Goal: Information Seeking & Learning: Find specific page/section

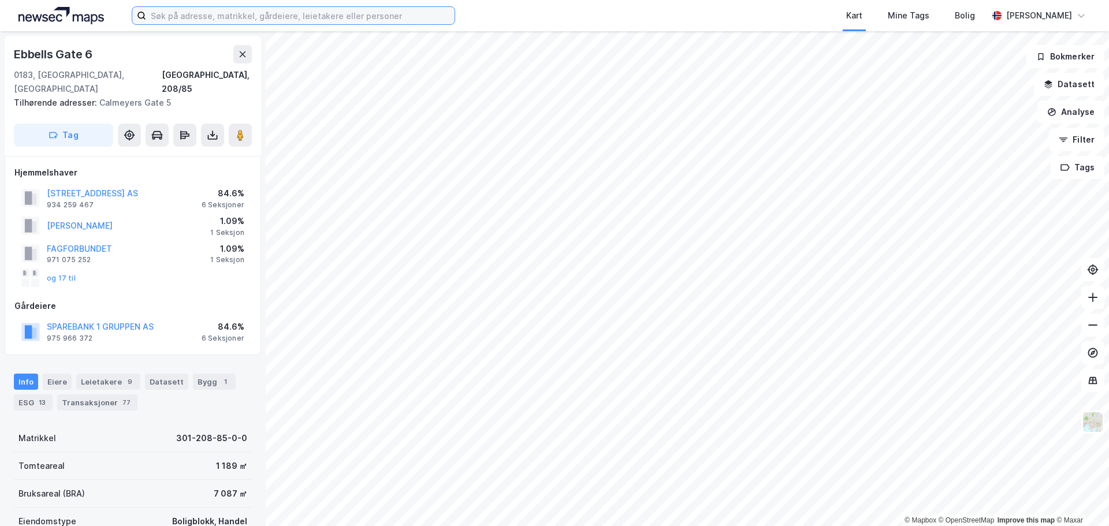
click at [326, 15] on input at bounding box center [300, 15] width 308 height 17
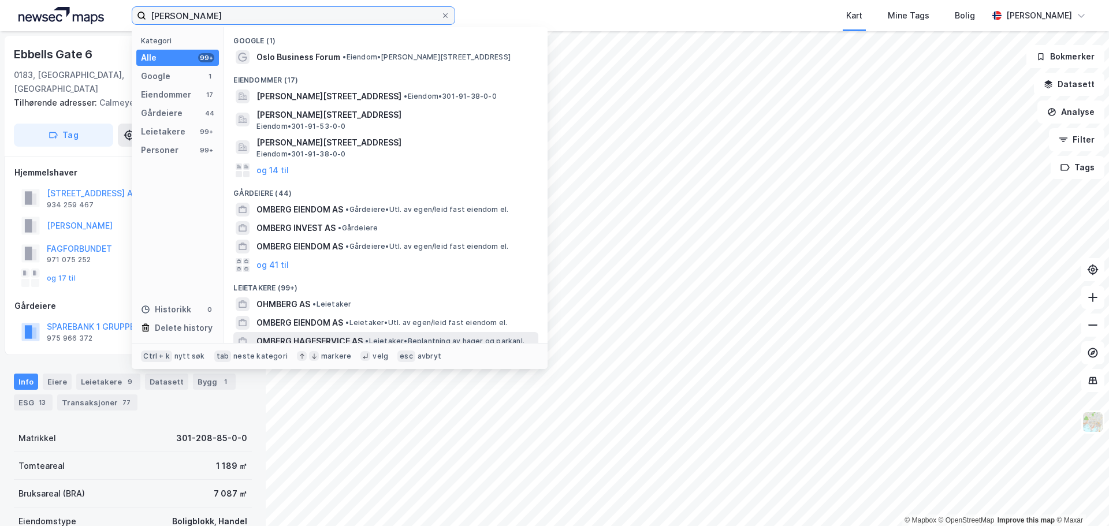
scroll to position [121, 0]
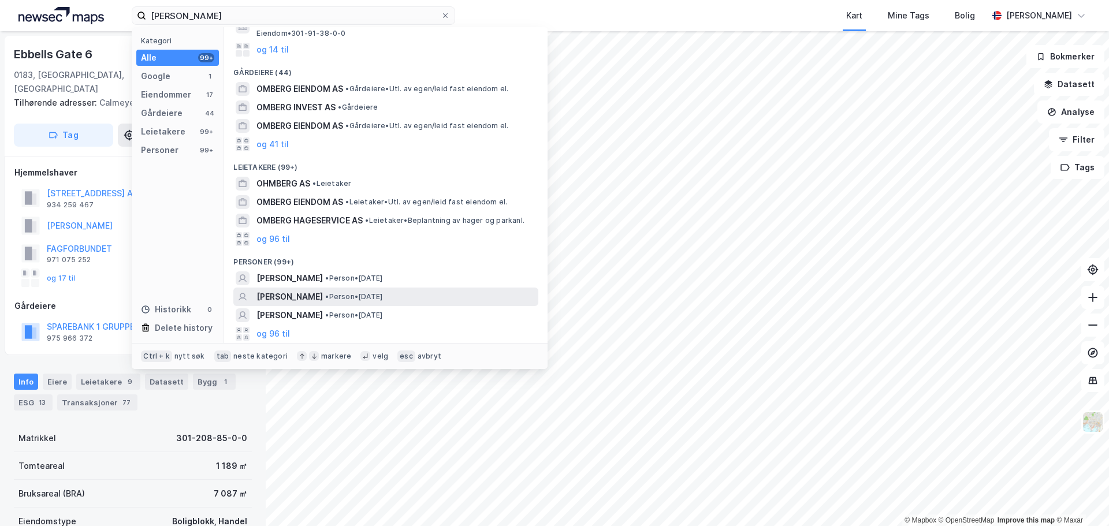
click at [319, 294] on span "CHRISTOFFER PETTERSEN OMBERG" at bounding box center [289, 297] width 66 height 14
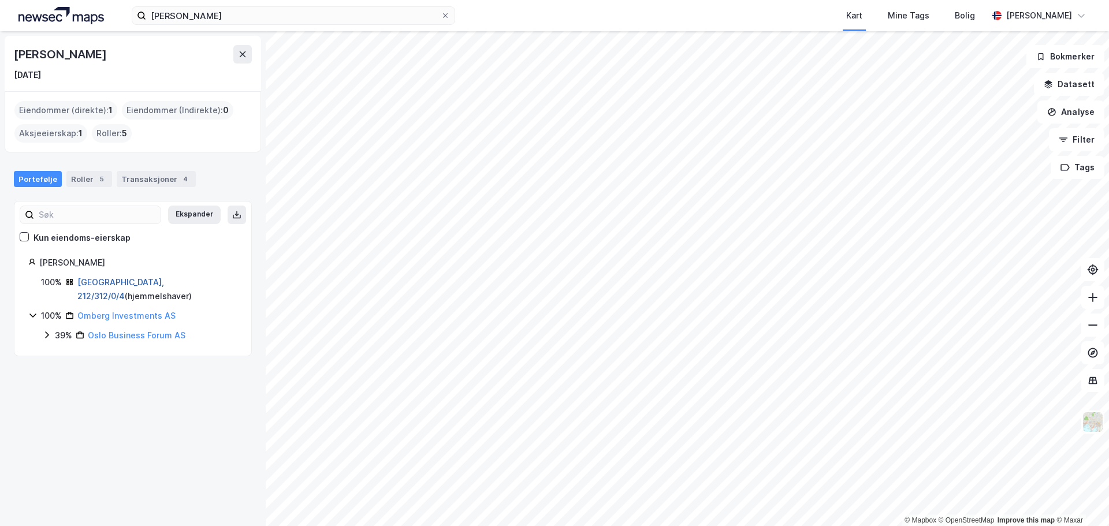
click at [104, 280] on link "Oslo, 212/312/0/4" at bounding box center [120, 289] width 87 height 24
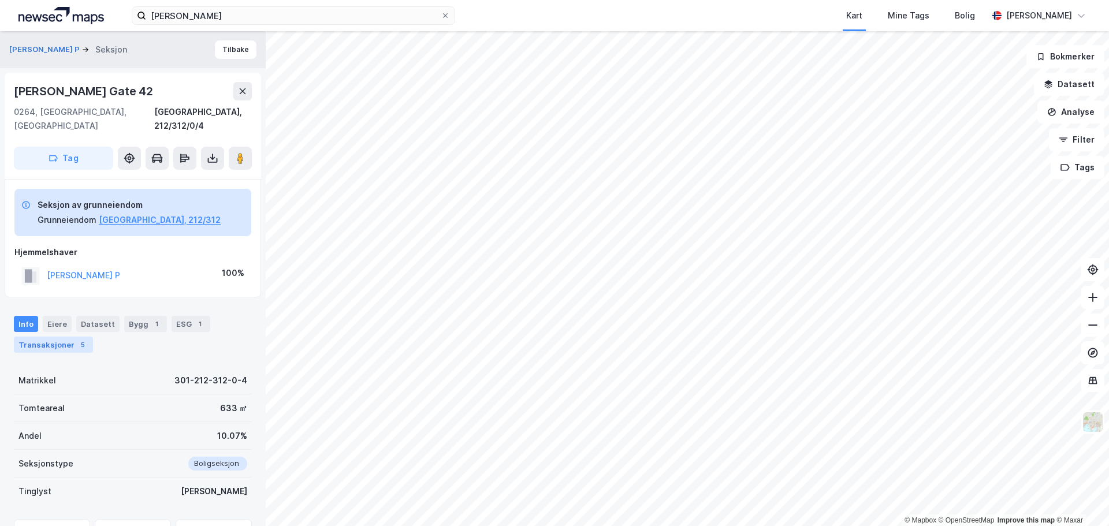
click at [65, 337] on div "Transaksjoner 5" at bounding box center [53, 345] width 79 height 16
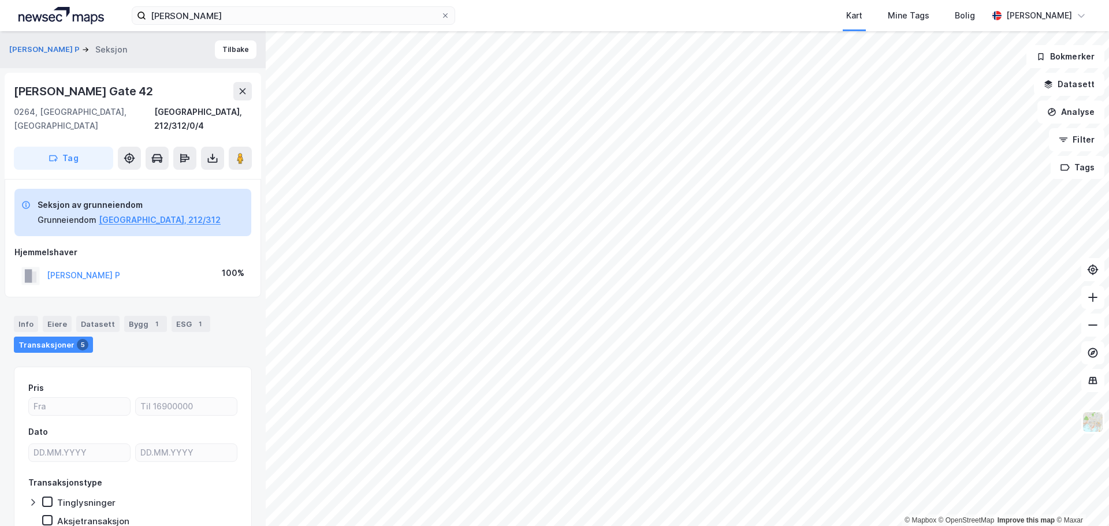
click at [110, 269] on div "OMBERG CHRISTOFFER P" at bounding box center [83, 276] width 73 height 14
click at [0, 0] on button "OMBERG CHRISTOFFER P" at bounding box center [0, 0] width 0 height 0
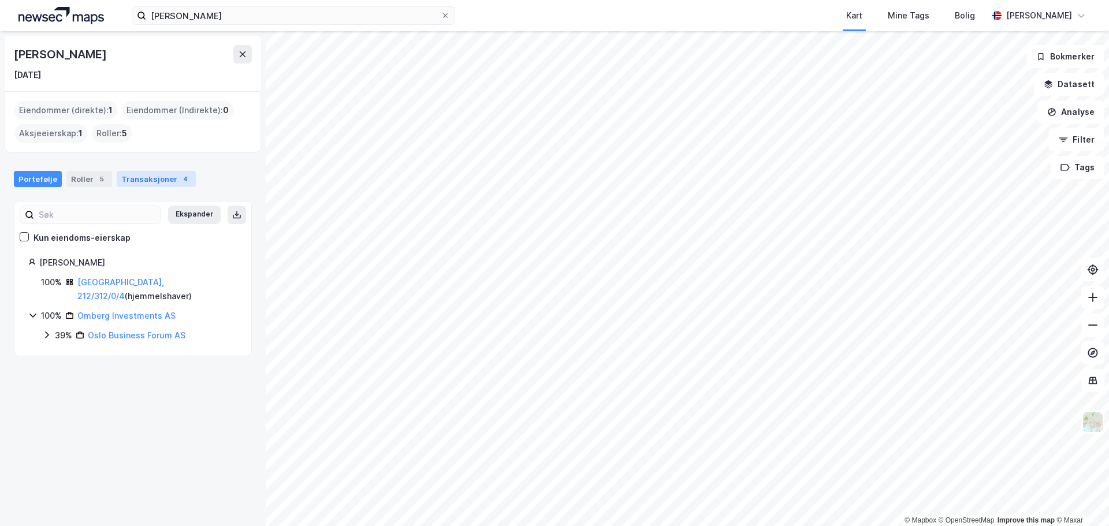
click at [159, 181] on div "Transaksjoner 4" at bounding box center [156, 179] width 79 height 16
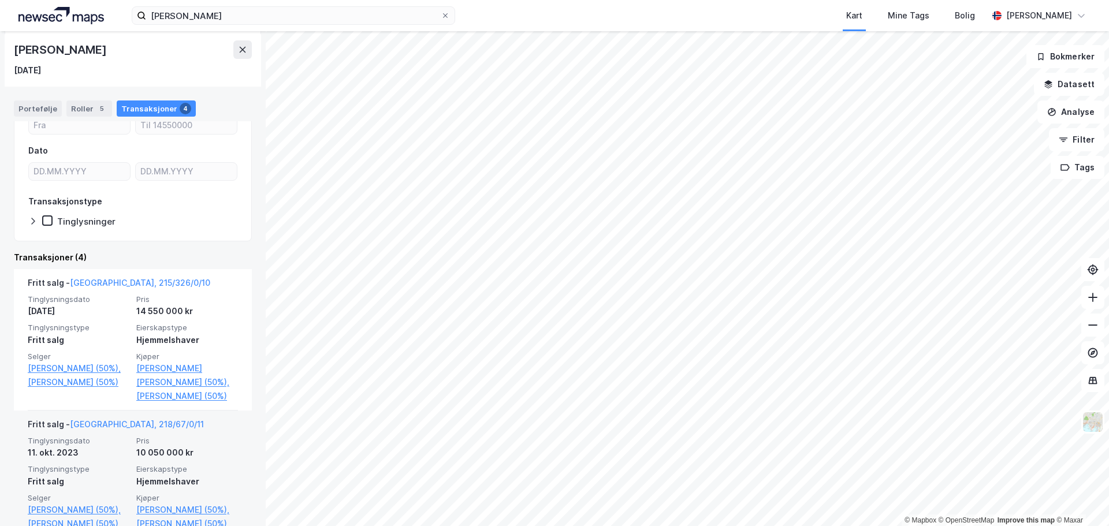
scroll to position [173, 0]
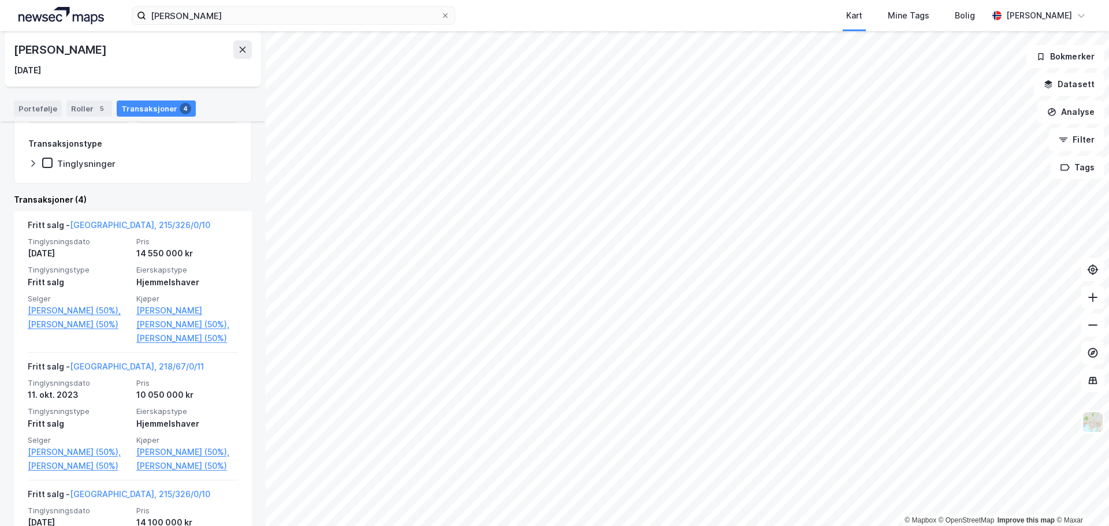
click at [83, 100] on div "Portefølje Roller 5 Transaksjoner 4" at bounding box center [133, 104] width 266 height 35
click at [82, 106] on div "Roller 5" at bounding box center [89, 109] width 46 height 16
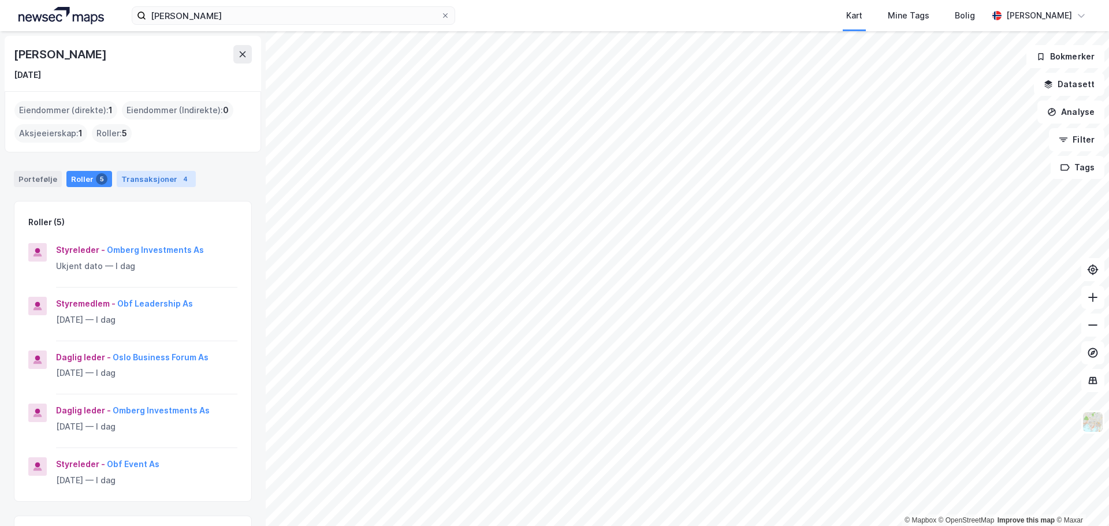
click at [147, 176] on div "Transaksjoner 4" at bounding box center [156, 179] width 79 height 16
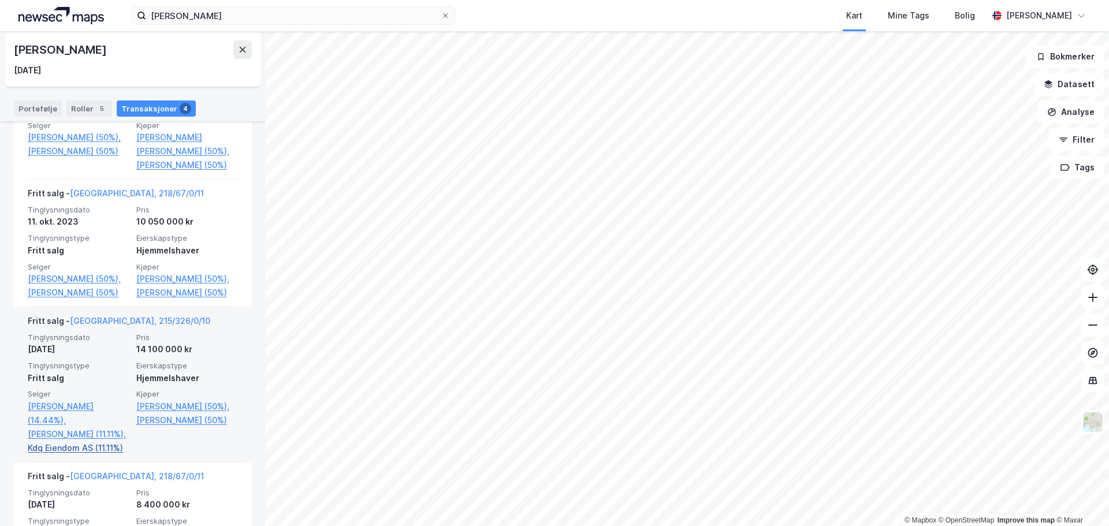
scroll to position [493, 0]
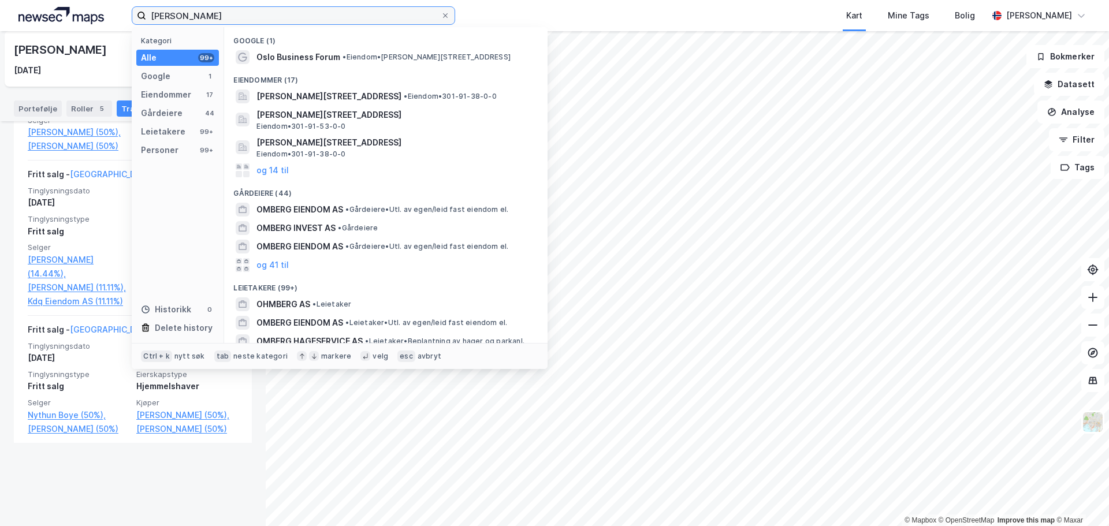
drag, startPoint x: 251, startPoint y: 13, endPoint x: 71, endPoint y: 19, distance: 180.3
click at [73, 20] on div "christoffer omberg Kategori Alle 99+ Google 1 Eiendommer 17 Gårdeiere 44 Leieta…" at bounding box center [554, 15] width 1109 height 31
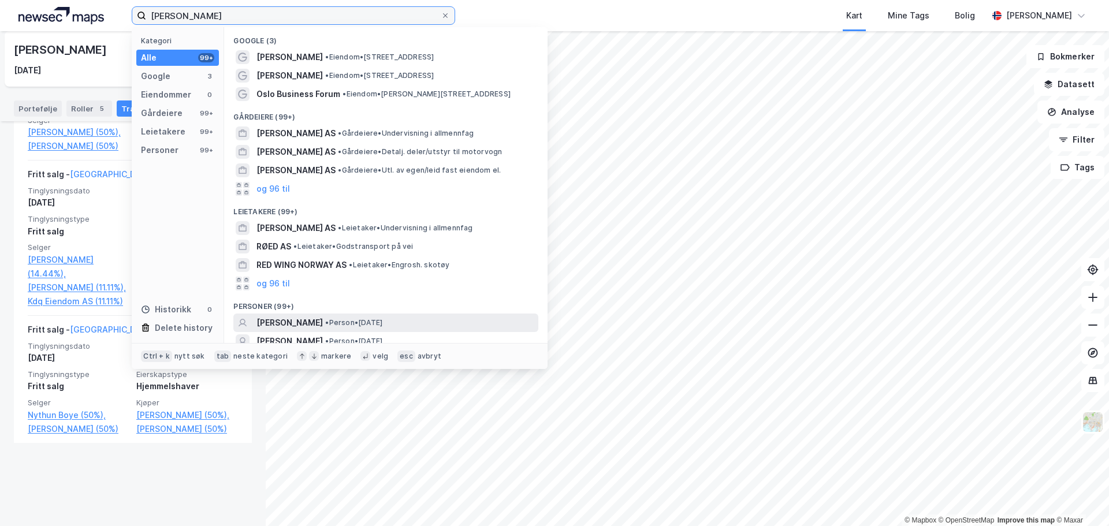
type input "marius røed wang"
click at [311, 321] on span "[PERSON_NAME]" at bounding box center [289, 323] width 66 height 14
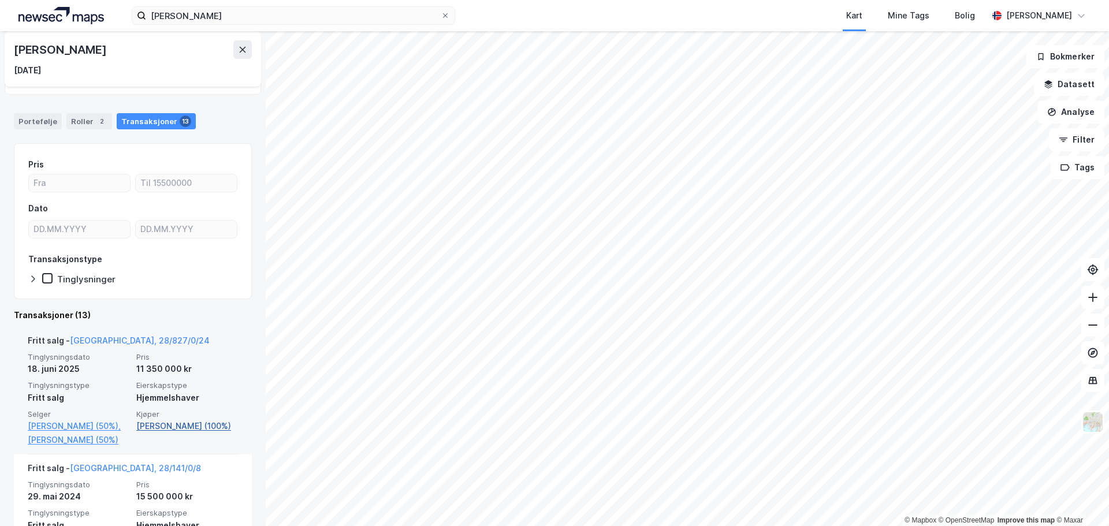
scroll to position [116, 0]
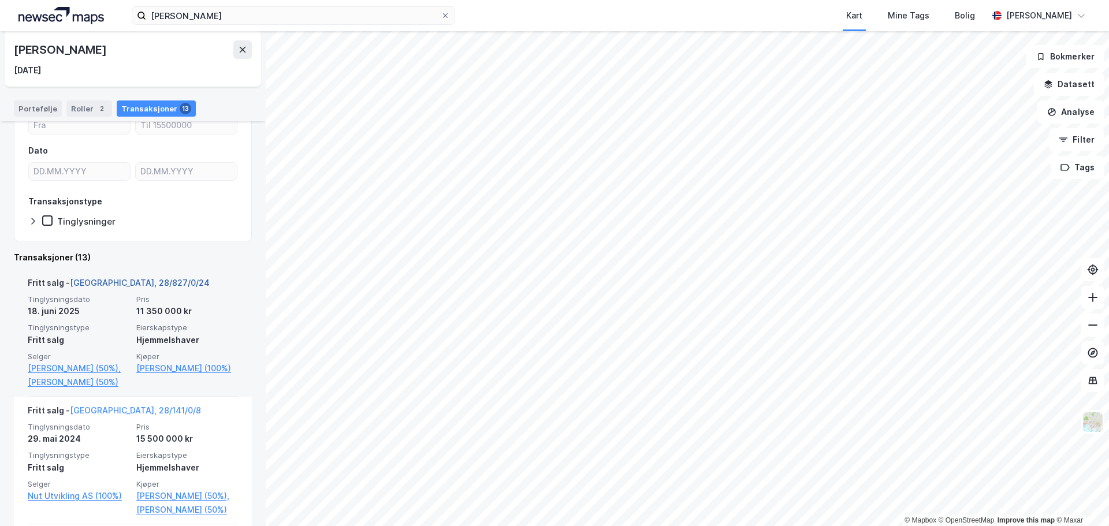
click at [108, 285] on link "Oslo, 28/827/0/24" at bounding box center [140, 283] width 140 height 10
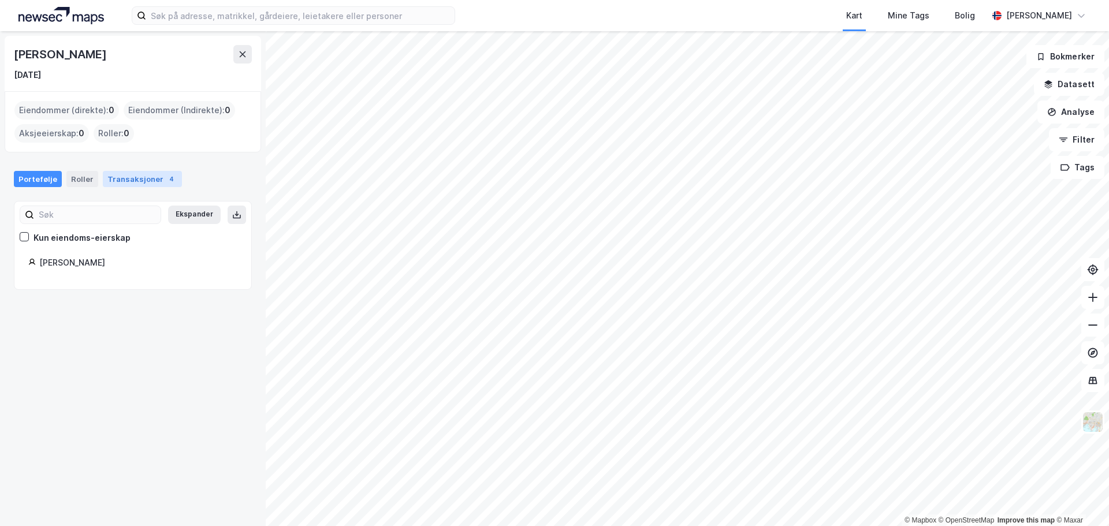
click at [130, 178] on div "Transaksjoner 4" at bounding box center [142, 179] width 79 height 16
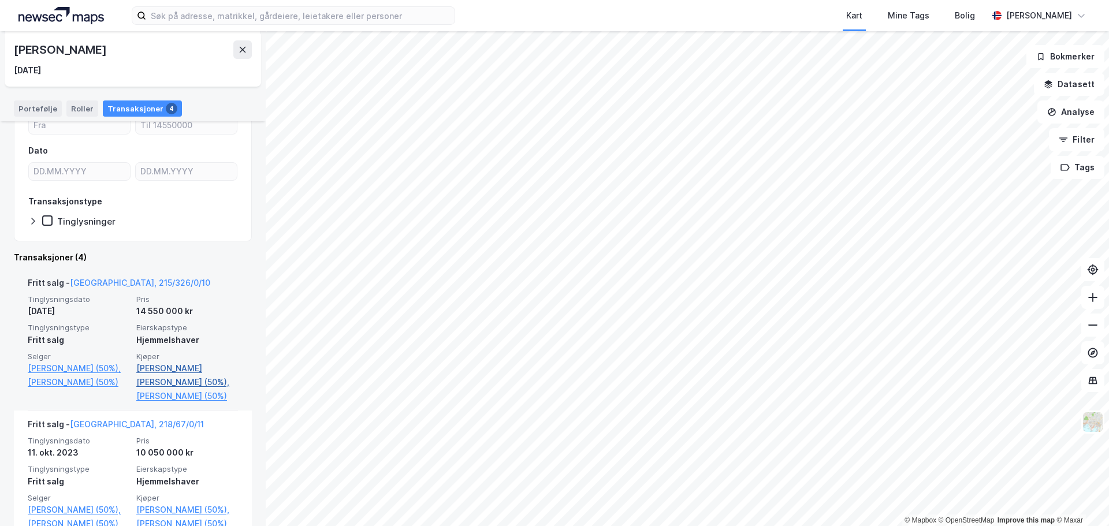
scroll to position [173, 0]
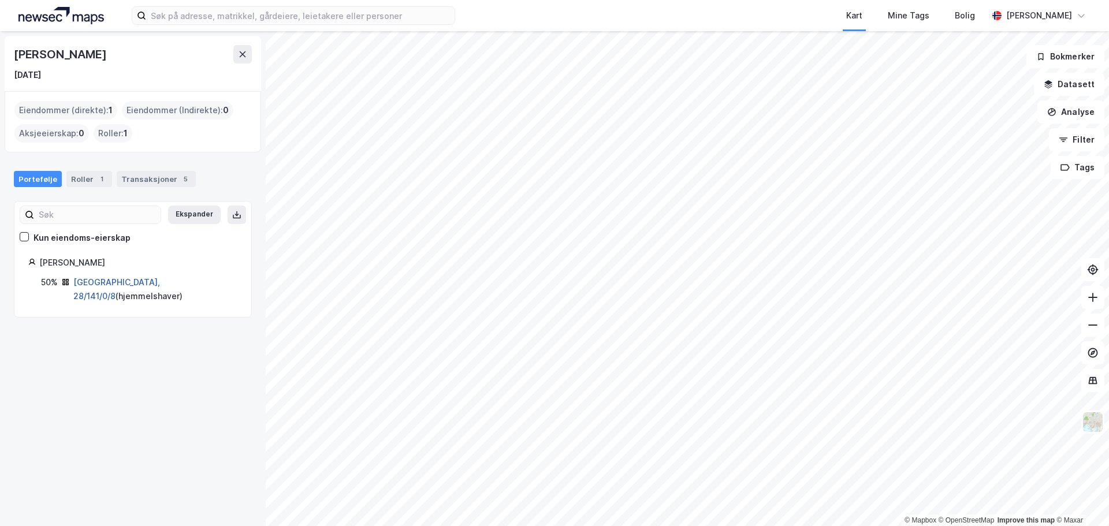
click at [95, 282] on link "[GEOGRAPHIC_DATA], 28/141/0/8" at bounding box center [116, 289] width 87 height 24
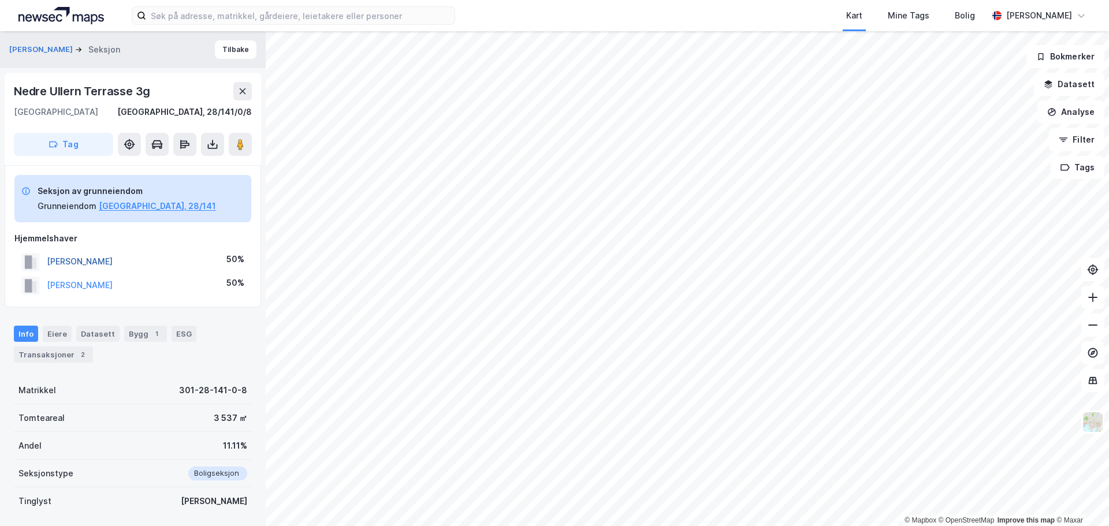
click at [0, 0] on button "[PERSON_NAME]" at bounding box center [0, 0] width 0 height 0
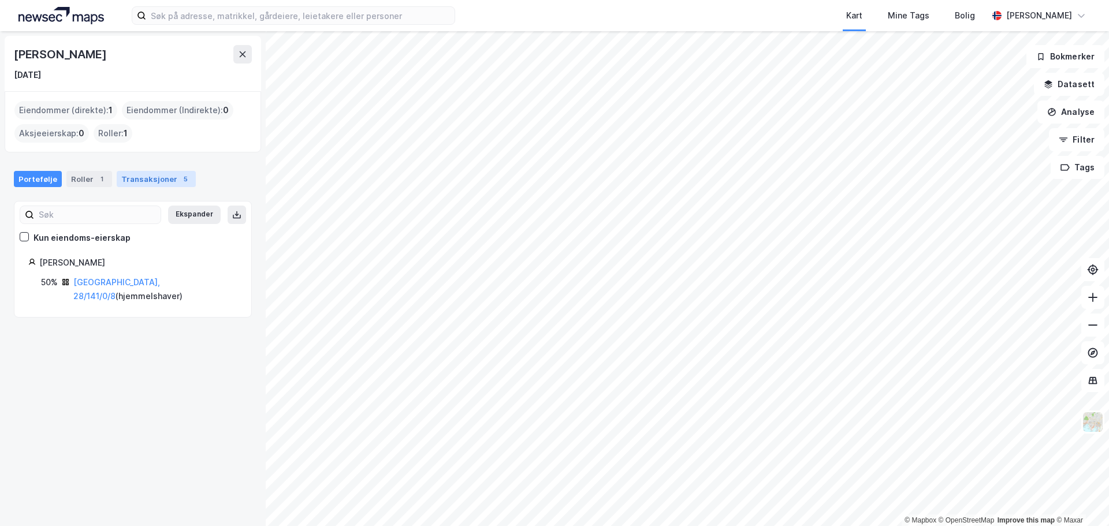
click at [171, 171] on div "Transaksjoner 5" at bounding box center [156, 179] width 79 height 16
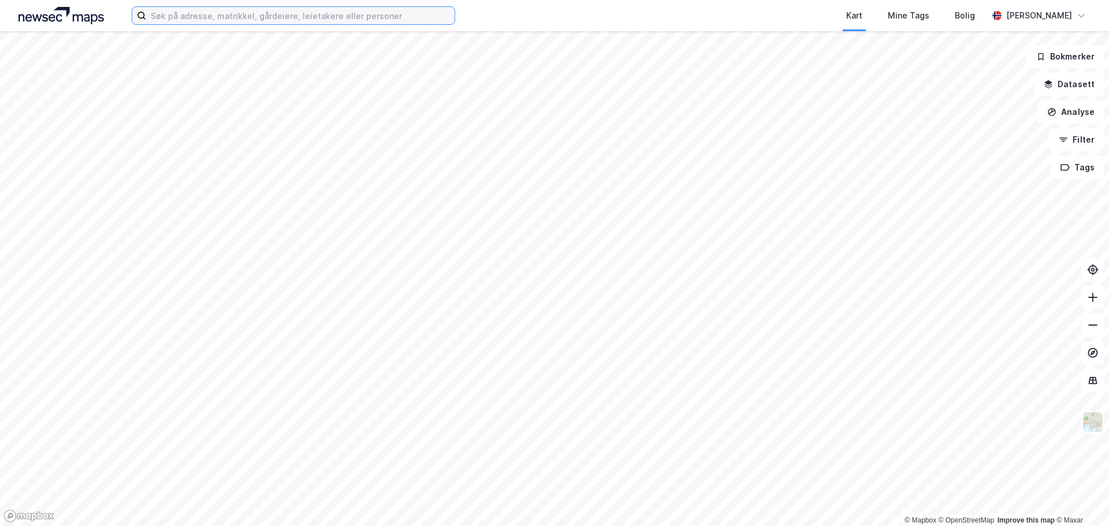
click at [317, 19] on input at bounding box center [300, 15] width 308 height 17
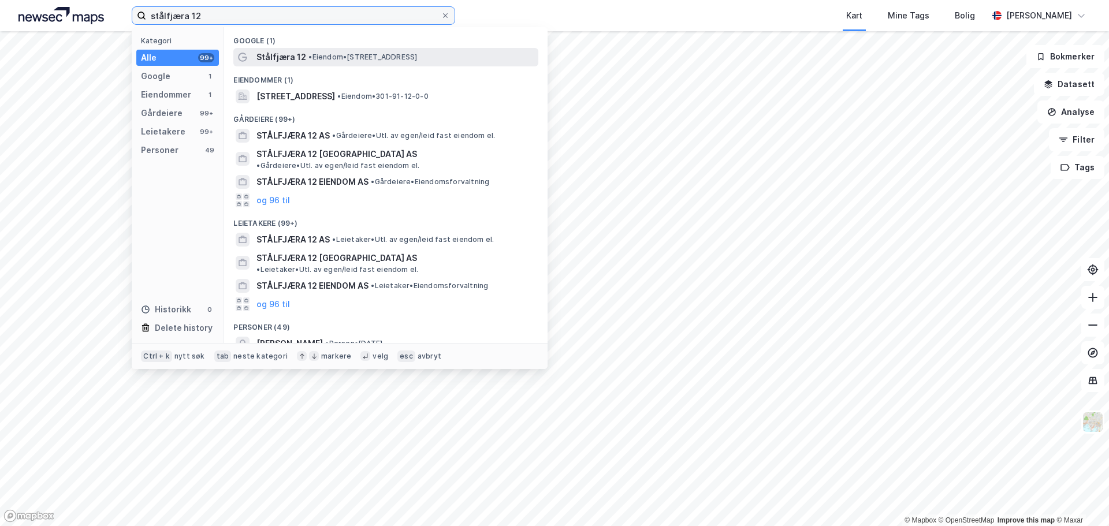
type input "stålfjæra 12"
click at [325, 54] on span "• Eiendom • [STREET_ADDRESS]" at bounding box center [362, 57] width 109 height 9
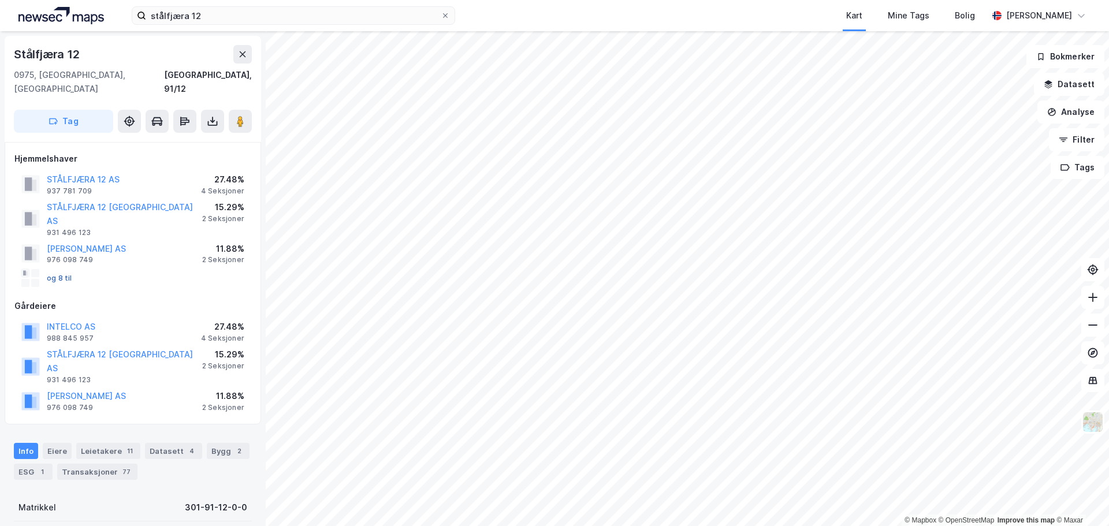
click at [0, 0] on button "og 8 til" at bounding box center [0, 0] width 0 height 0
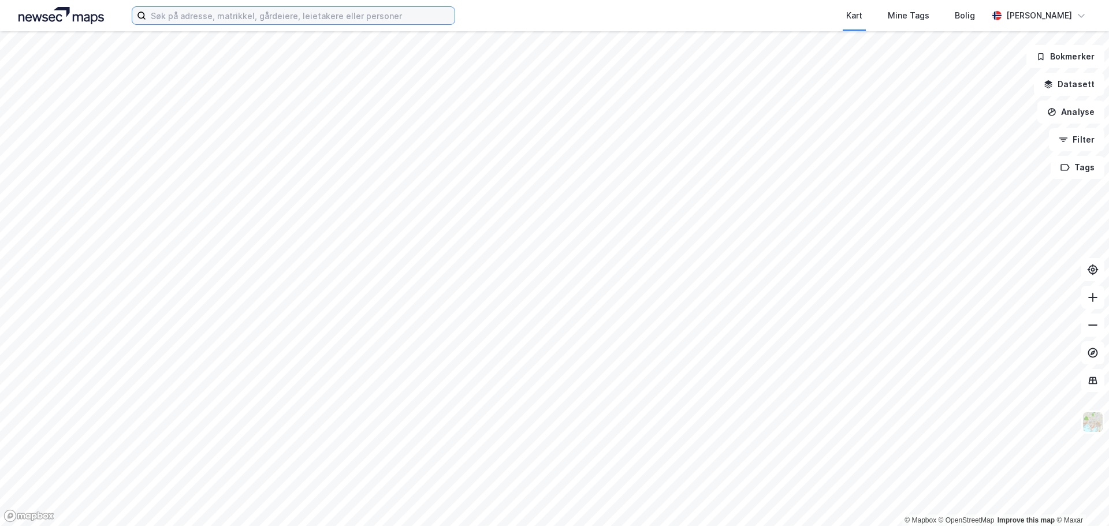
click at [296, 16] on input at bounding box center [300, 15] width 308 height 17
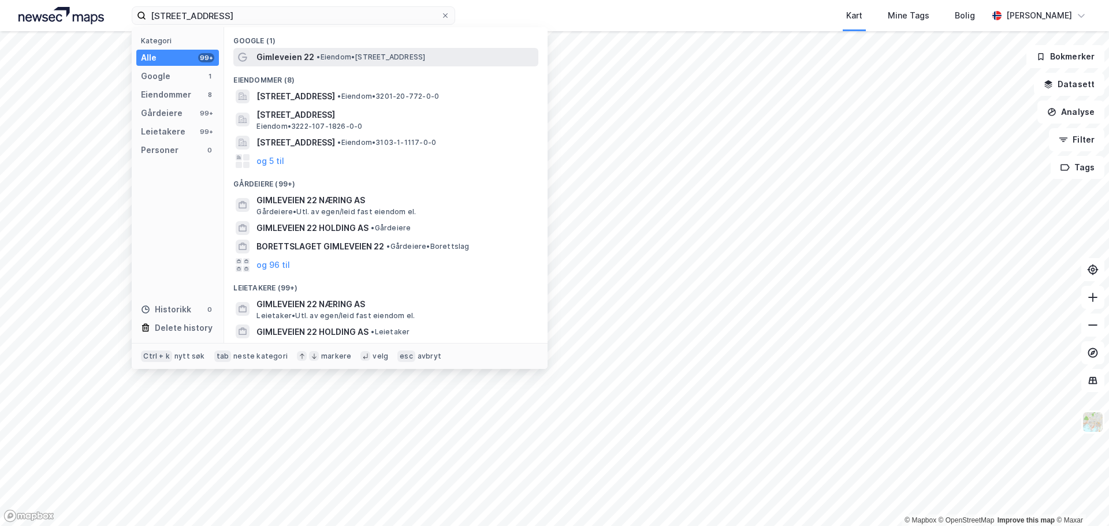
click at [318, 55] on span "•" at bounding box center [318, 57] width 3 height 9
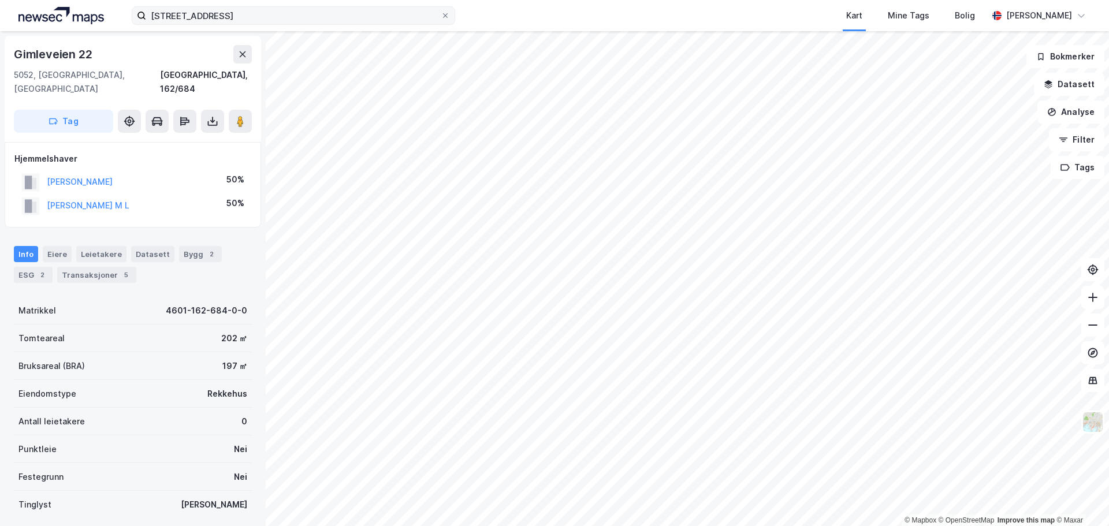
click at [277, 6] on label "gimleveien 22" at bounding box center [293, 15] width 323 height 18
click at [277, 7] on input "gimleveien 22" at bounding box center [293, 15] width 295 height 17
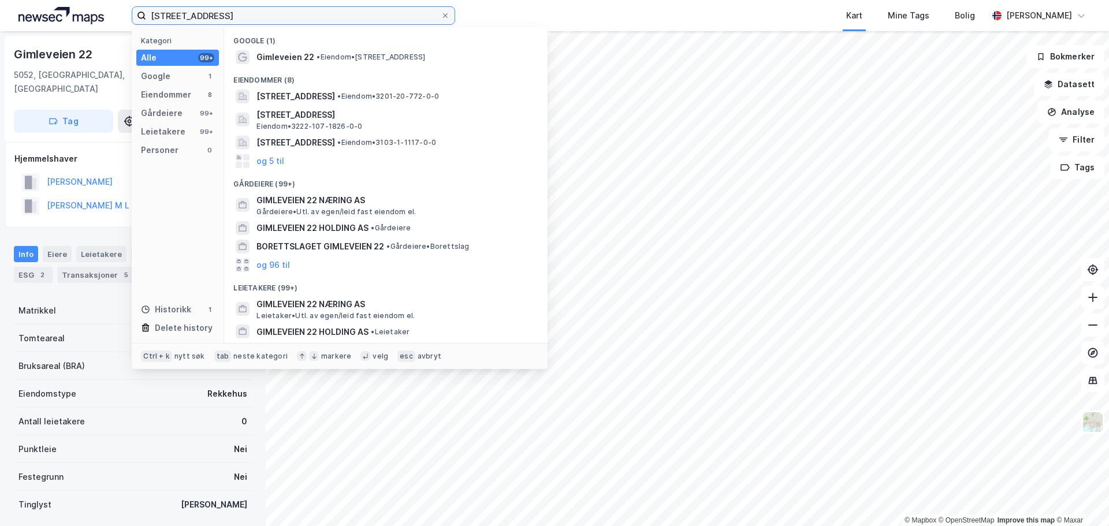
click at [277, 18] on input "gimleveien 22" at bounding box center [293, 15] width 295 height 17
click at [335, 11] on input "gimleveien 22" at bounding box center [293, 15] width 295 height 17
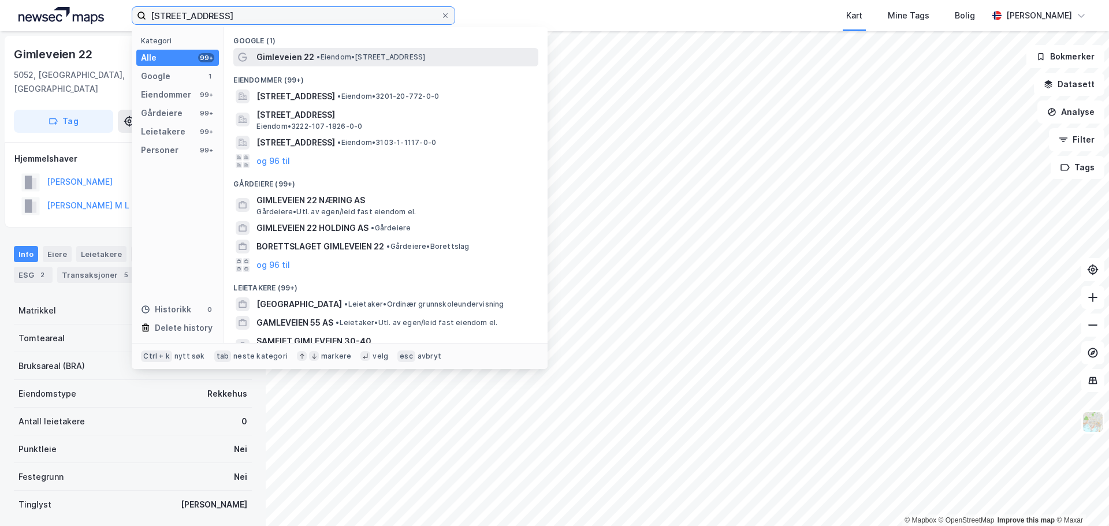
type input "gimleveien 22 oslo"
click at [353, 56] on span "• Eiendom • Gimleveien 22, 0266 Oslo" at bounding box center [371, 57] width 109 height 9
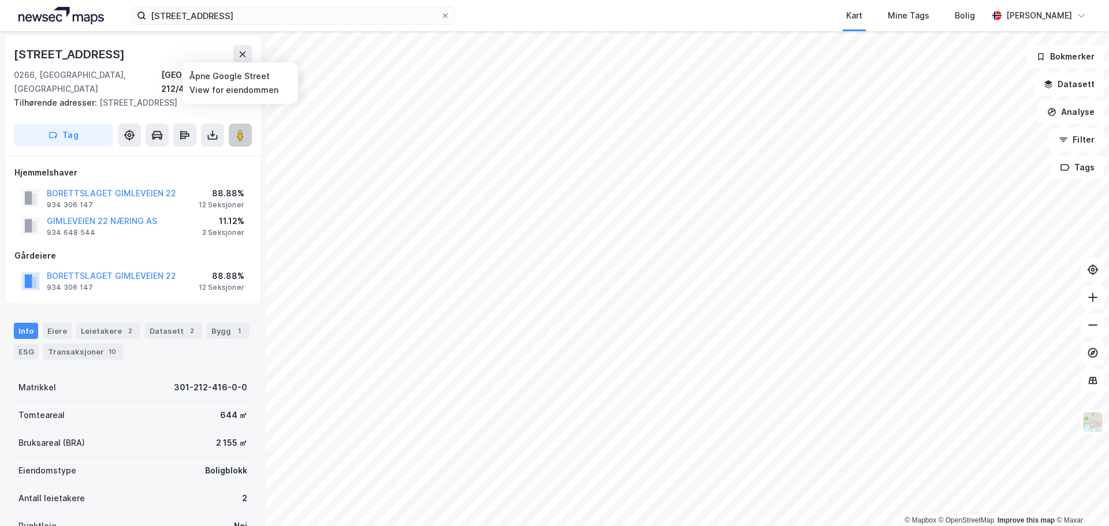
click at [237, 129] on image at bounding box center [240, 135] width 7 height 12
